Goal: Browse casually: Explore the website without a specific task or goal

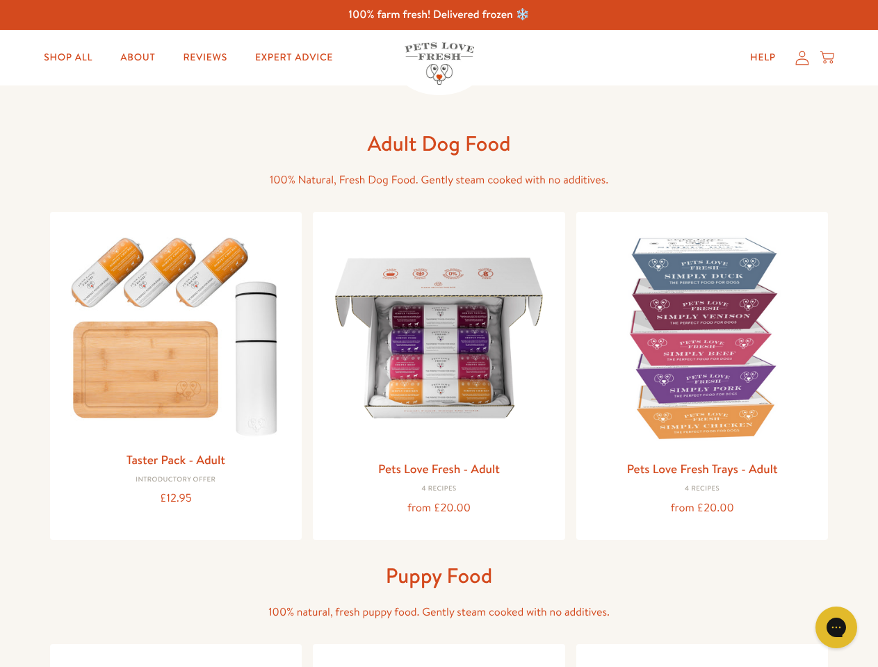
click at [836, 628] on icon "Gorgias live chat" at bounding box center [835, 627] width 13 height 13
